Goal: Navigation & Orientation: Find specific page/section

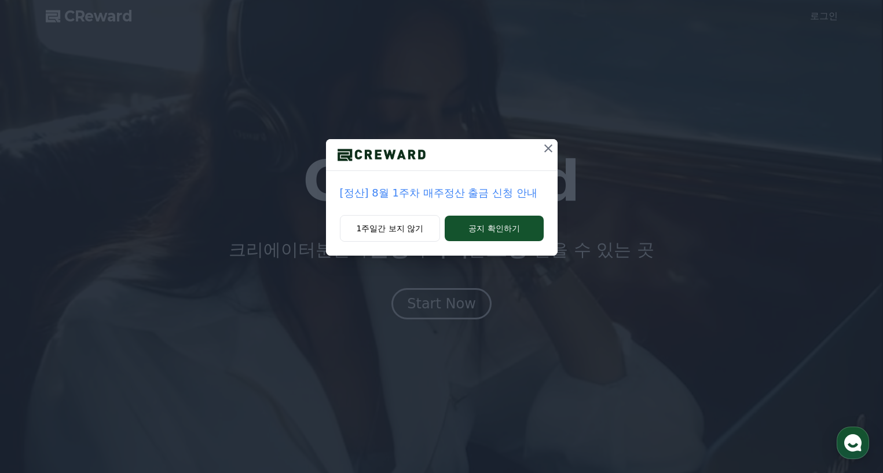
click at [549, 149] on icon at bounding box center [548, 148] width 8 height 8
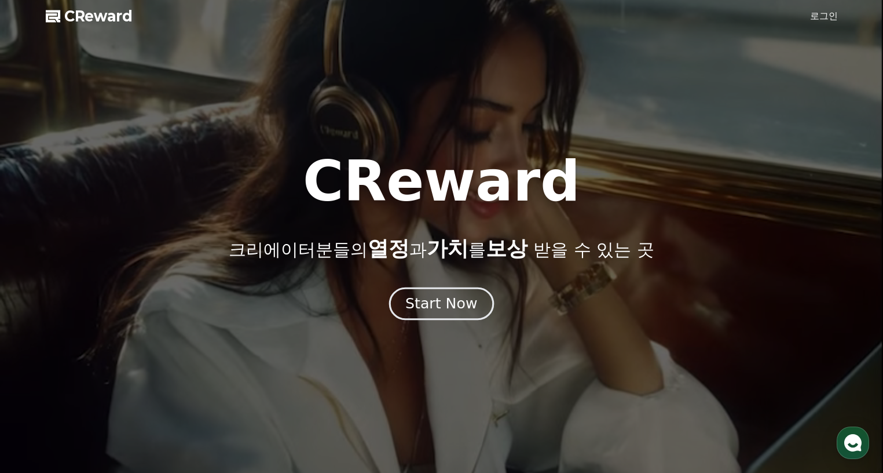
click at [436, 298] on div "Start Now" at bounding box center [441, 304] width 72 height 20
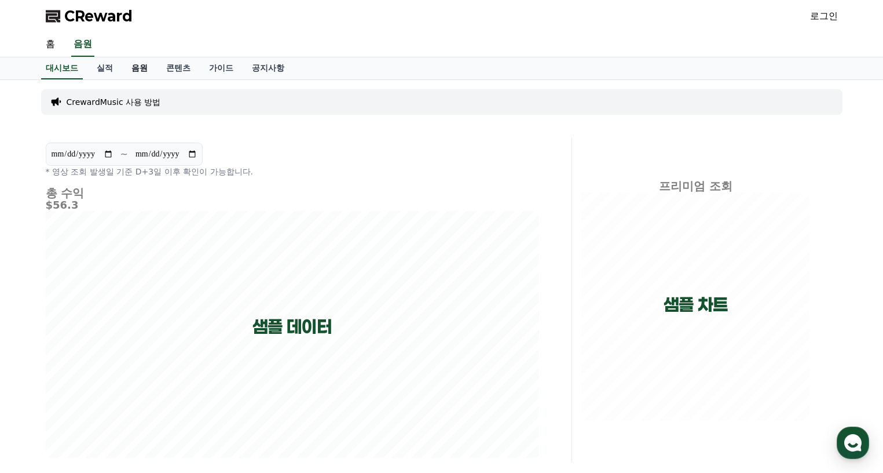
click at [134, 71] on link "음원" at bounding box center [139, 68] width 35 height 22
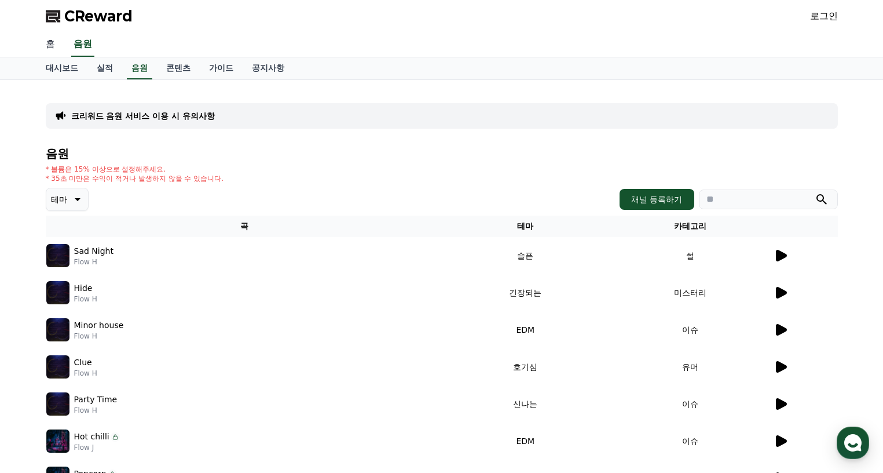
click at [53, 42] on link "홈" at bounding box center [50, 44] width 28 height 24
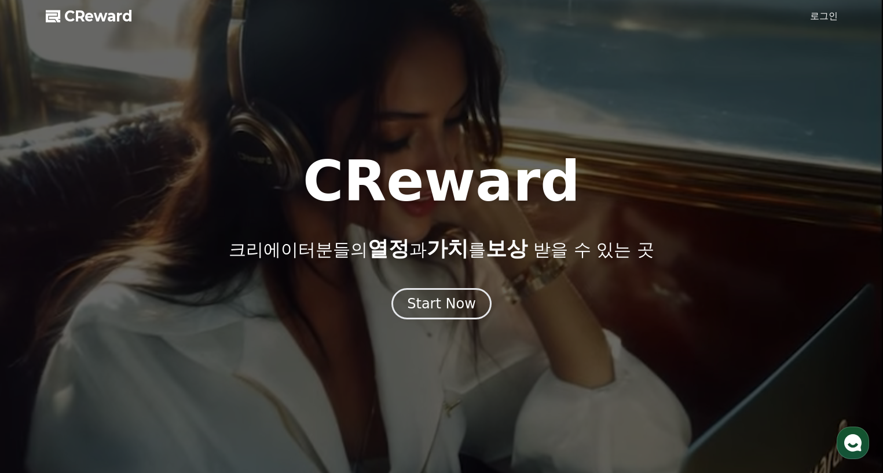
click at [78, 10] on span "CReward" at bounding box center [98, 16] width 68 height 19
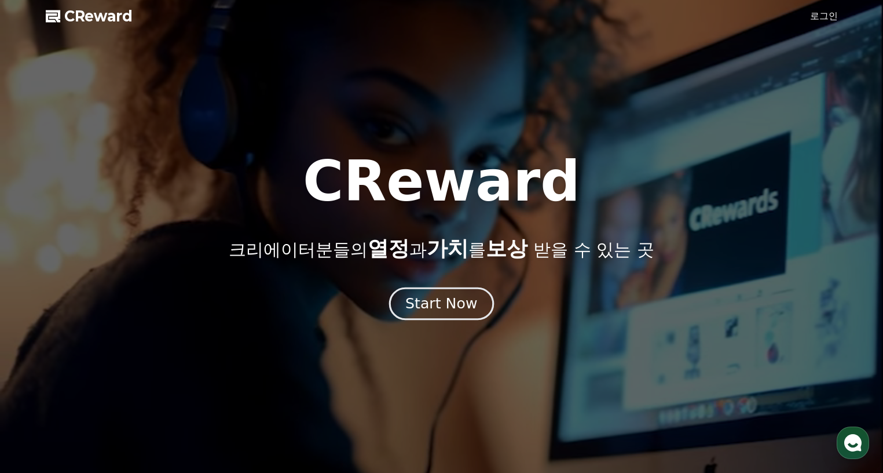
click at [463, 305] on div "Start Now" at bounding box center [441, 304] width 72 height 20
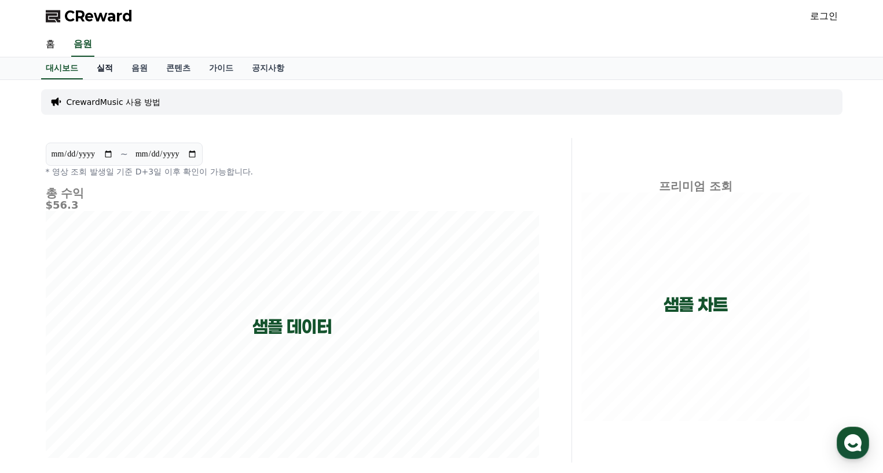
click at [98, 67] on link "실적" at bounding box center [104, 68] width 35 height 22
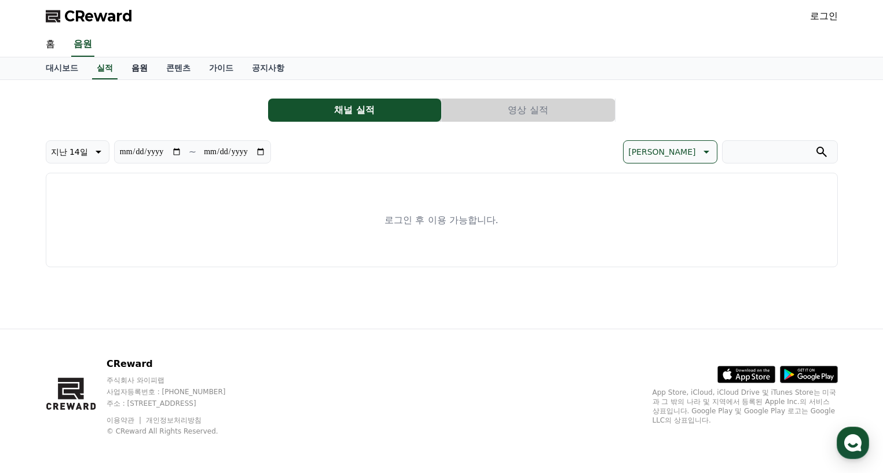
click at [137, 60] on link "음원" at bounding box center [139, 68] width 35 height 22
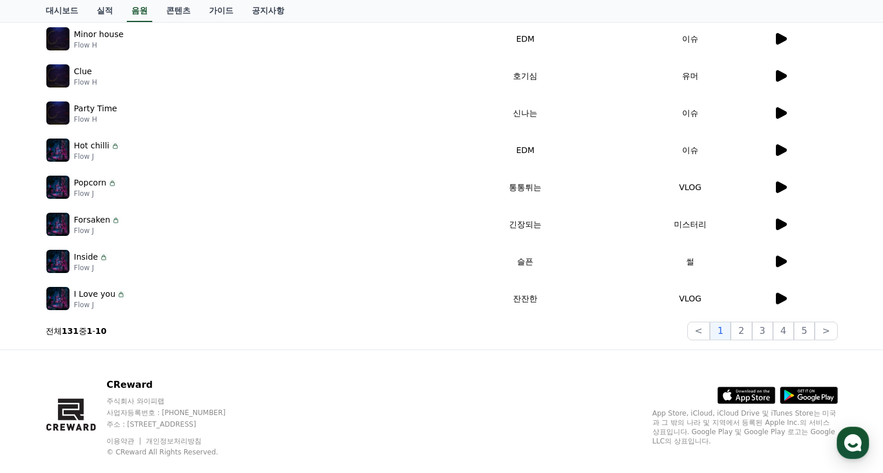
scroll to position [312, 0]
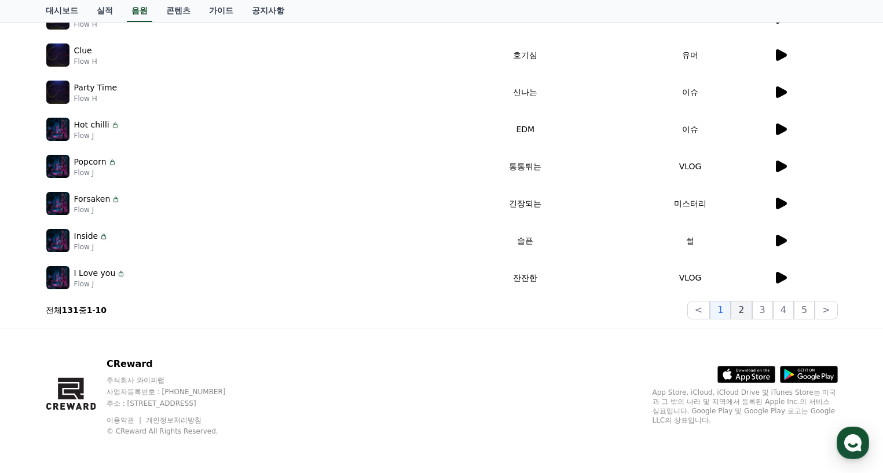
click at [752, 312] on button "2" at bounding box center [762, 310] width 21 height 19
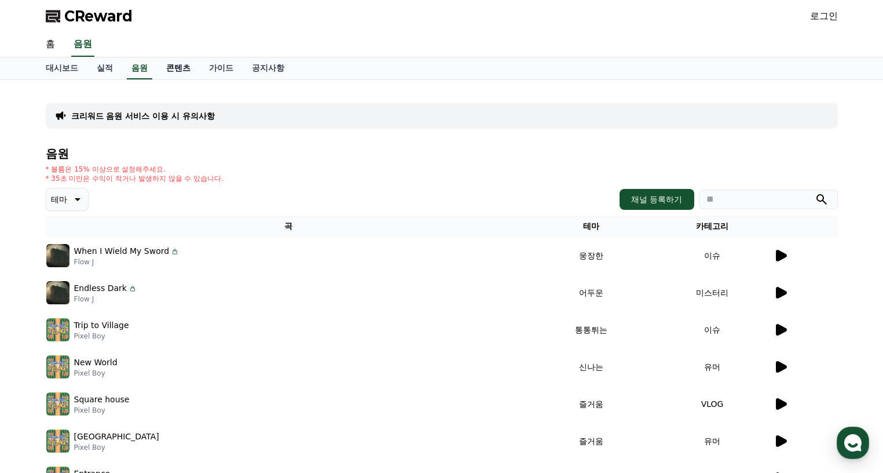
click at [182, 72] on link "콘텐츠" at bounding box center [178, 68] width 43 height 22
